Goal: Task Accomplishment & Management: Manage account settings

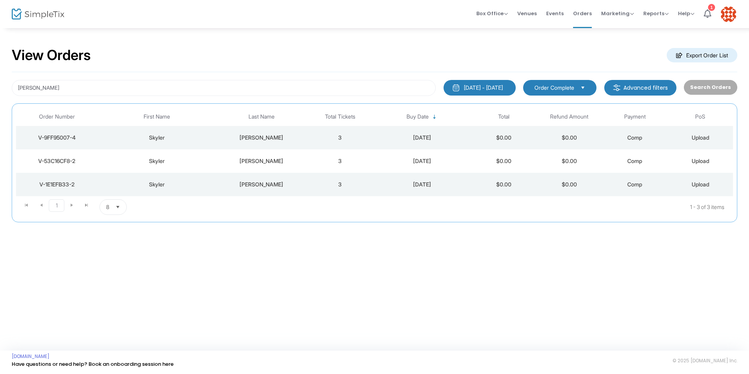
click at [59, 135] on div "V-9FF95007-4" at bounding box center [57, 138] width 78 height 8
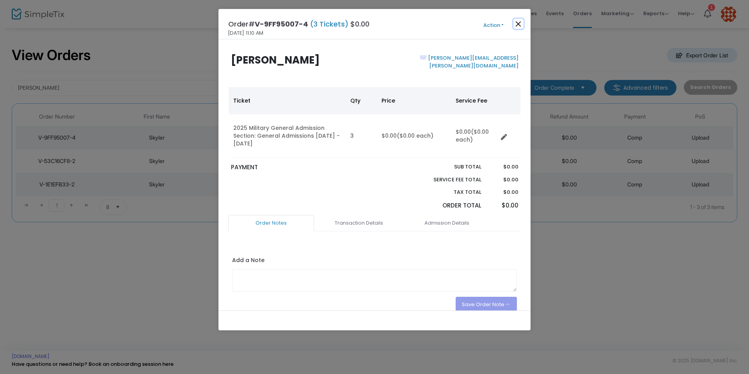
click at [520, 23] on button "Close" at bounding box center [519, 24] width 10 height 10
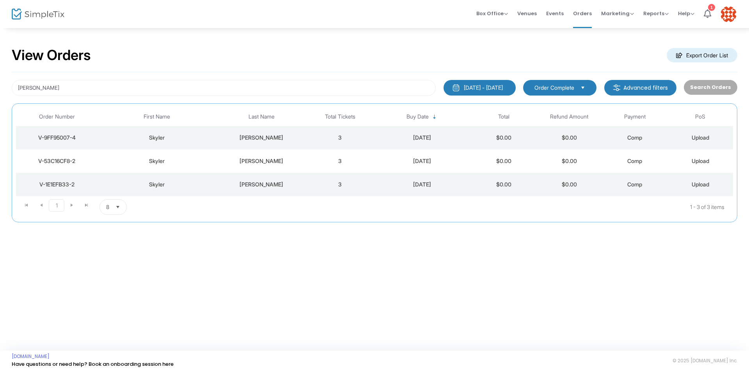
click at [68, 159] on div "V-53C16CF8-2" at bounding box center [57, 161] width 78 height 8
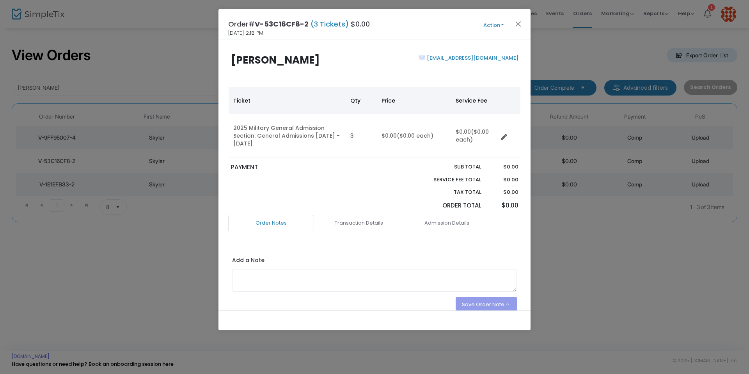
click at [504, 21] on button "Action" at bounding box center [493, 25] width 47 height 9
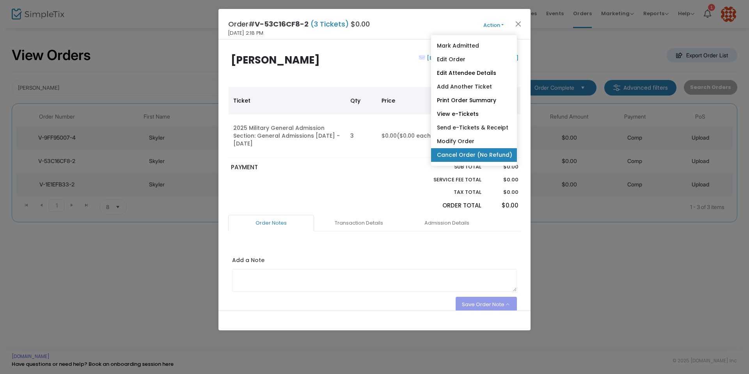
click at [496, 153] on link "Cancel Order (No Refund)" at bounding box center [474, 155] width 86 height 14
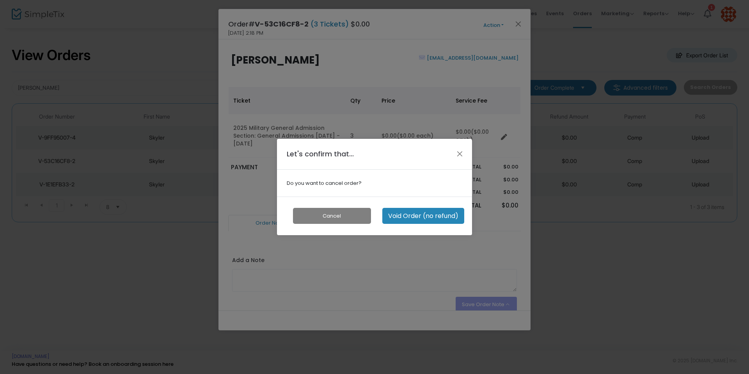
click at [427, 213] on button "Void Order (no refund)" at bounding box center [424, 216] width 82 height 16
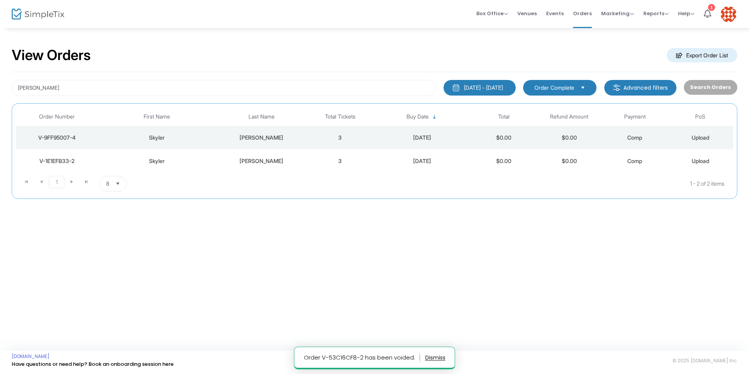
click at [62, 163] on div "V-1E1EFB33-2" at bounding box center [57, 161] width 78 height 8
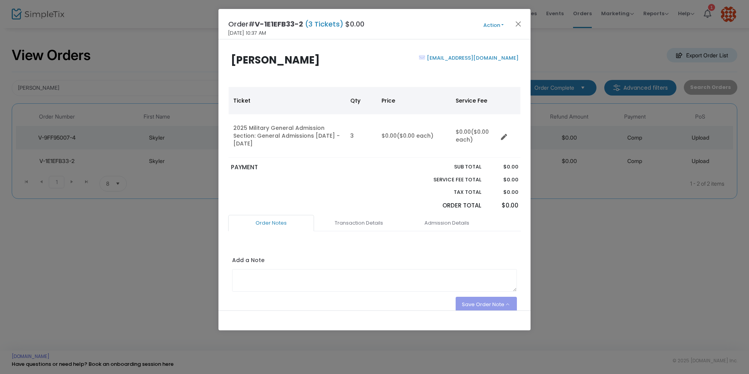
click at [504, 27] on button "Action" at bounding box center [493, 25] width 47 height 9
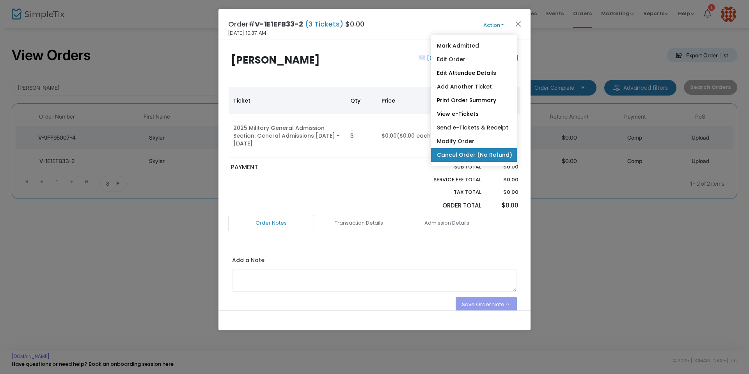
click at [493, 156] on link "Cancel Order (No Refund)" at bounding box center [474, 155] width 86 height 14
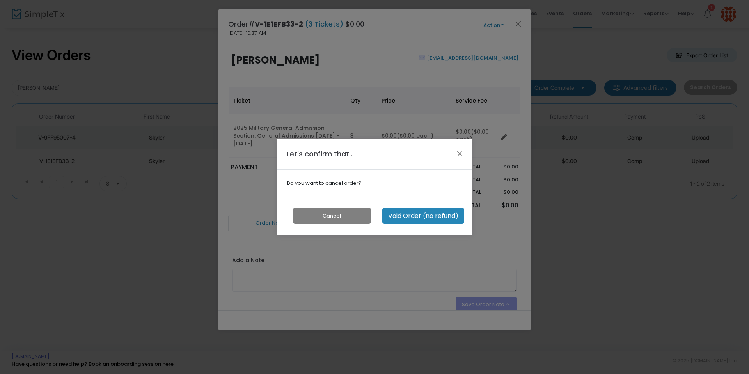
click at [439, 217] on button "Void Order (no refund)" at bounding box center [424, 216] width 82 height 16
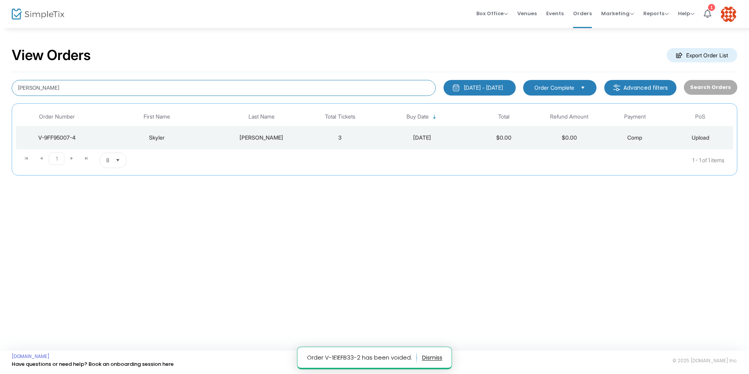
drag, startPoint x: 69, startPoint y: 89, endPoint x: 0, endPoint y: 92, distance: 69.5
click at [0, 92] on div "View Orders Export Order List [PERSON_NAME] [DATE] - [DATE] Last 30 Days [DATE]…" at bounding box center [374, 115] width 749 height 176
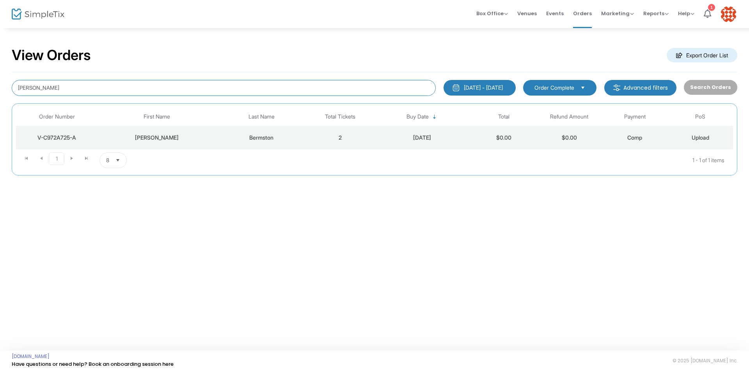
drag, startPoint x: 75, startPoint y: 89, endPoint x: 0, endPoint y: 90, distance: 74.9
click at [0, 90] on div "View Orders Export Order List [PERSON_NAME] [DATE] - [DATE] Last 30 Days [DATE]…" at bounding box center [374, 115] width 749 height 176
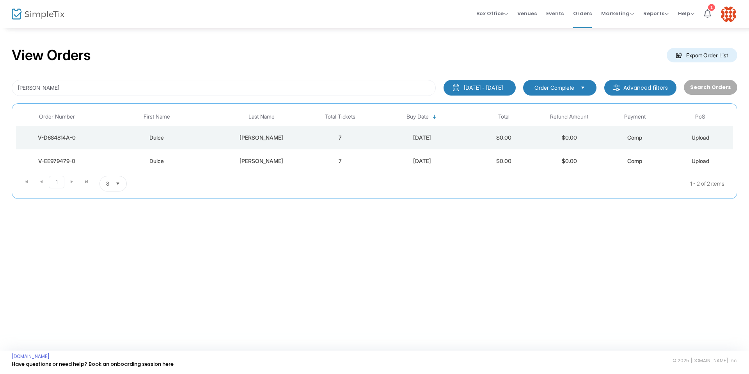
click at [59, 135] on div "V-D684814A-0" at bounding box center [57, 138] width 78 height 8
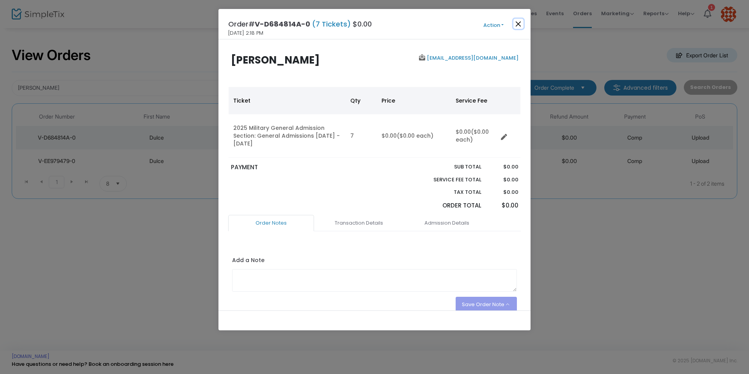
click at [517, 23] on button "Close" at bounding box center [519, 24] width 10 height 10
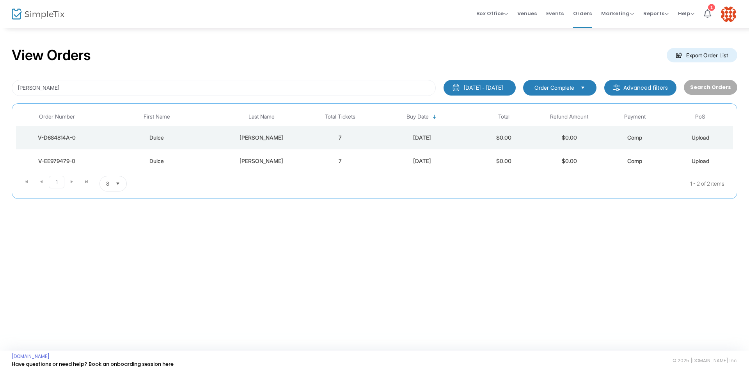
click at [66, 159] on div "V-EE979479-0" at bounding box center [57, 161] width 78 height 8
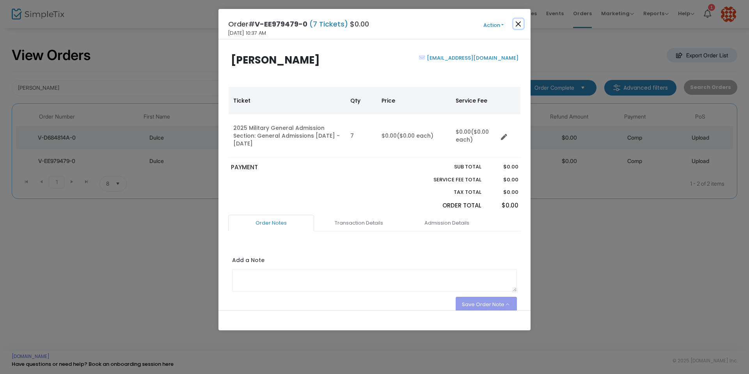
click at [517, 25] on button "Close" at bounding box center [519, 24] width 10 height 10
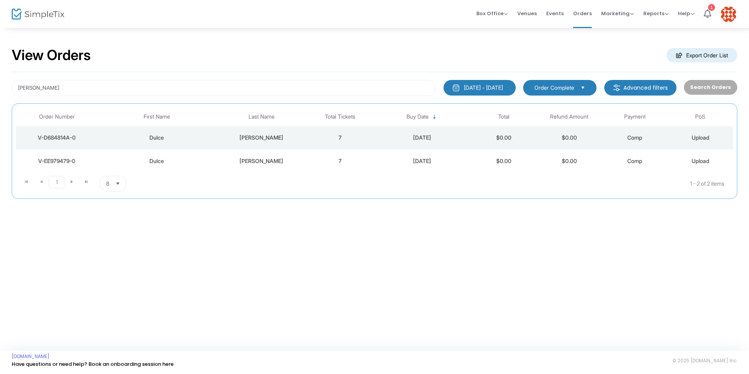
click at [64, 159] on div "V-EE979479-0" at bounding box center [57, 161] width 78 height 8
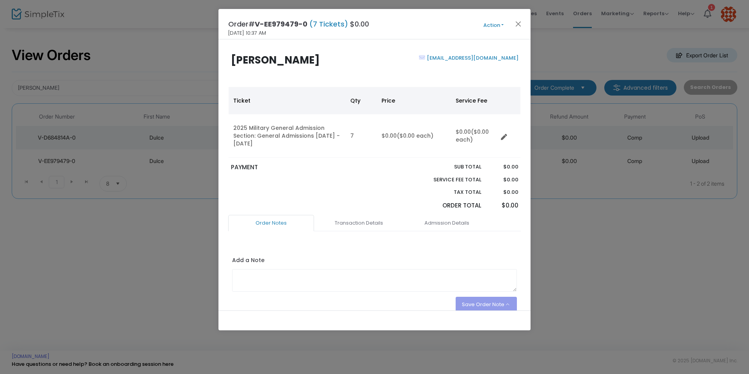
click at [502, 26] on button "Action" at bounding box center [493, 25] width 47 height 9
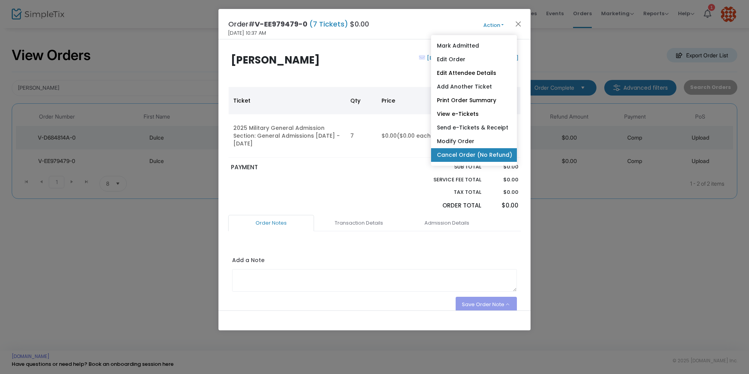
click at [482, 156] on link "Cancel Order (No Refund)" at bounding box center [474, 155] width 86 height 14
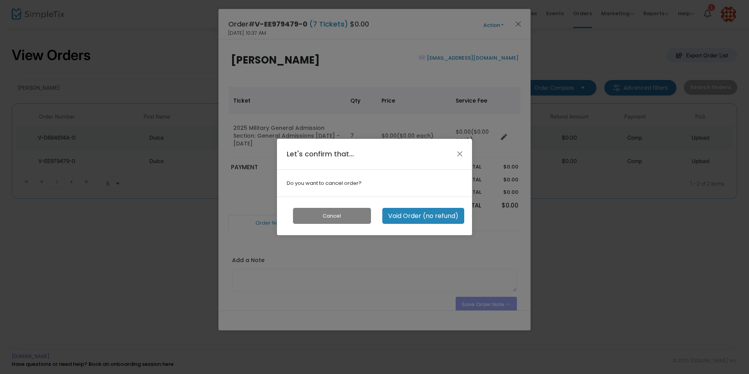
click at [426, 217] on button "Void Order (no refund)" at bounding box center [424, 216] width 82 height 16
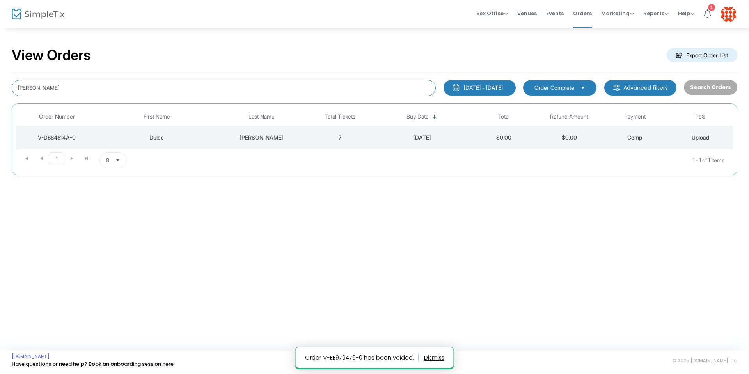
drag, startPoint x: 71, startPoint y: 91, endPoint x: 0, endPoint y: 96, distance: 70.8
click at [0, 95] on div "View Orders Export Order List [PERSON_NAME] [DATE] - [DATE] Last 30 Days [DATE]…" at bounding box center [374, 115] width 749 height 176
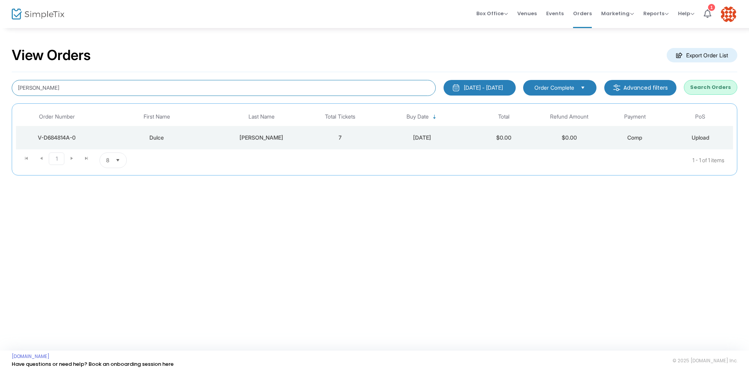
type input "[PERSON_NAME]"
